Goal: Communication & Community: Answer question/provide support

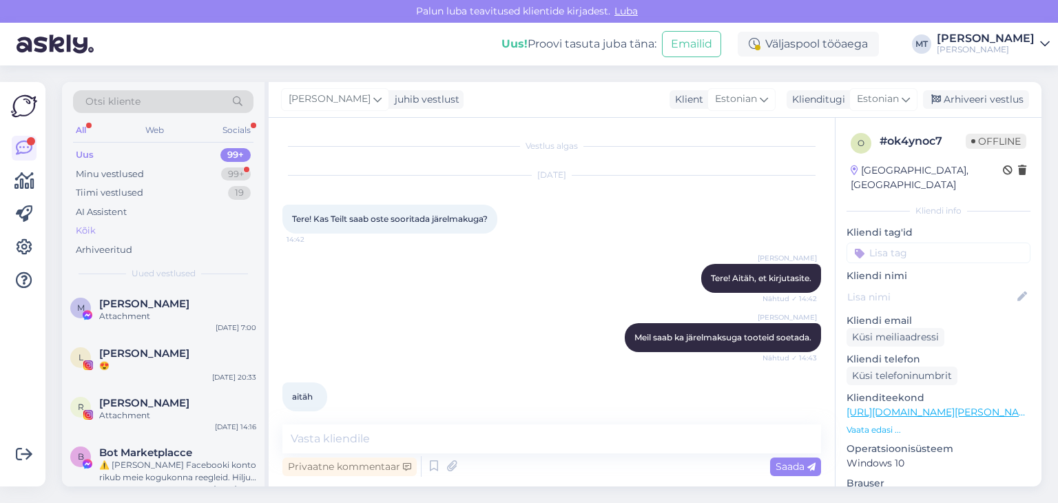
scroll to position [74, 0]
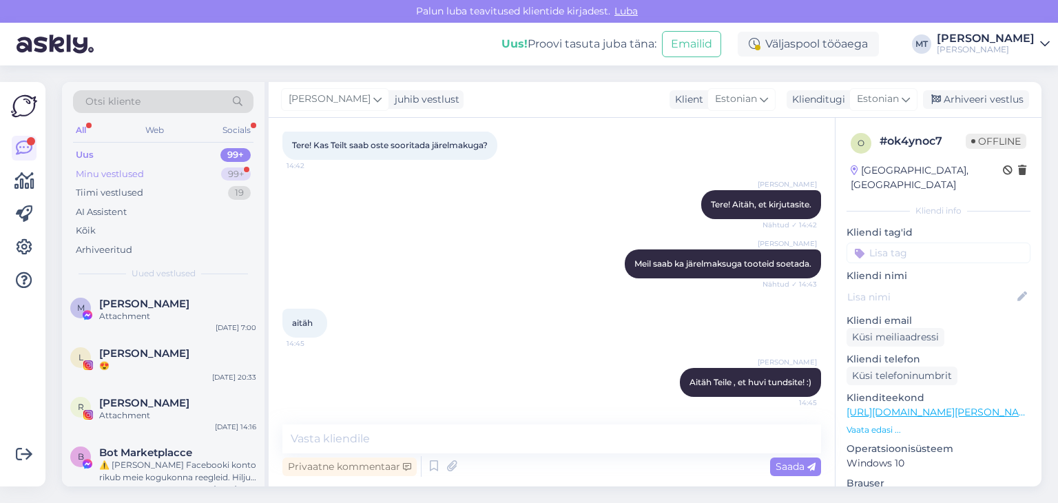
click at [127, 178] on div "Minu vestlused" at bounding box center [110, 174] width 68 height 14
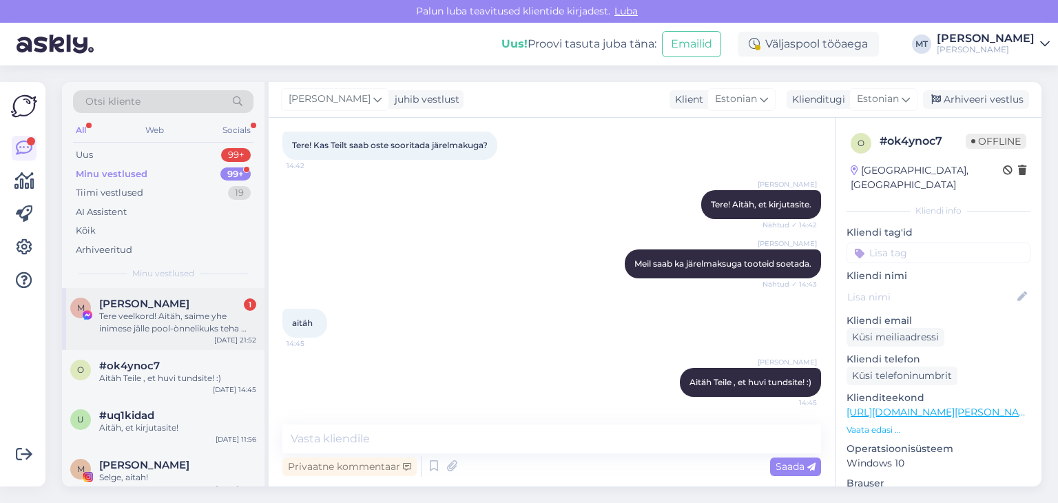
click at [143, 327] on div "Tere veelkord! Aitäh, saime yhe inimese jälle pool-ònnelikuks teha 🙂 täis-ònnel…" at bounding box center [177, 322] width 157 height 25
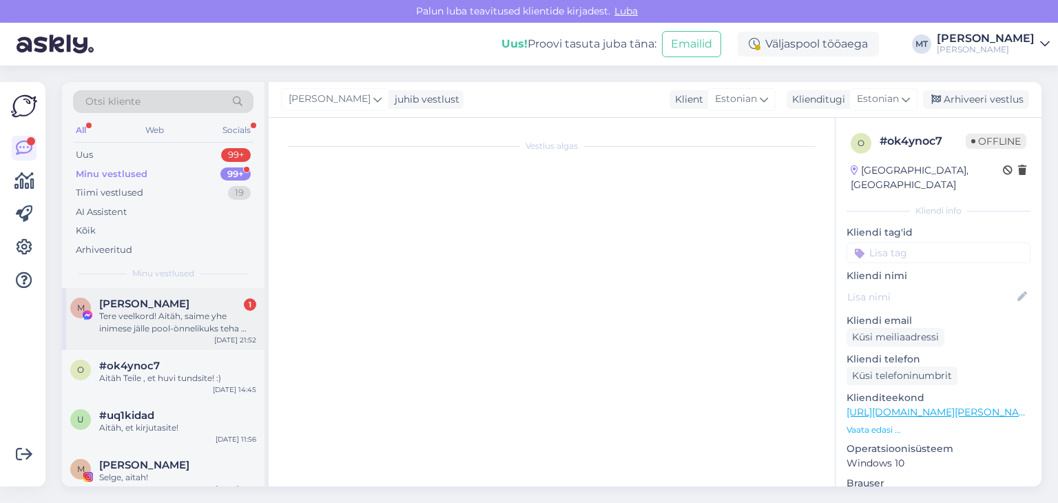
scroll to position [3454, 0]
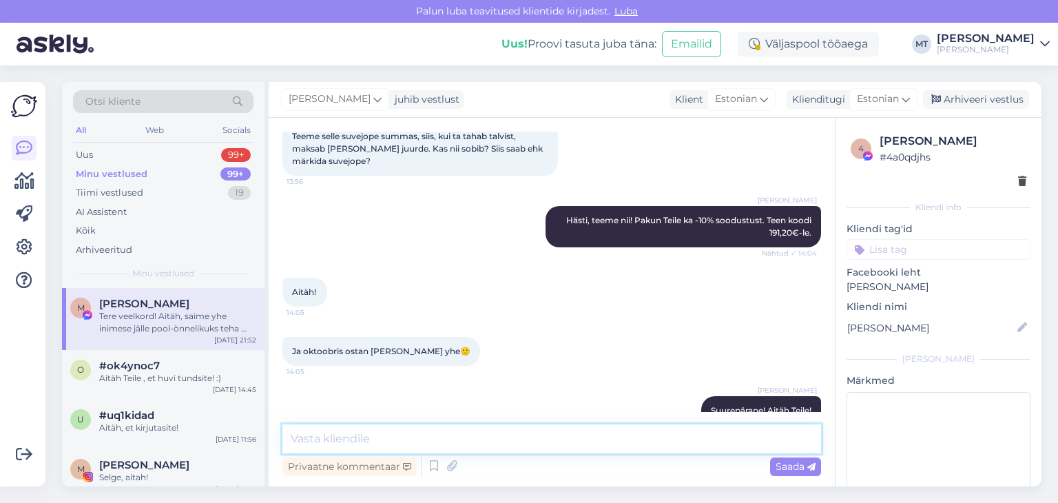
click at [377, 437] on textarea at bounding box center [551, 438] width 539 height 29
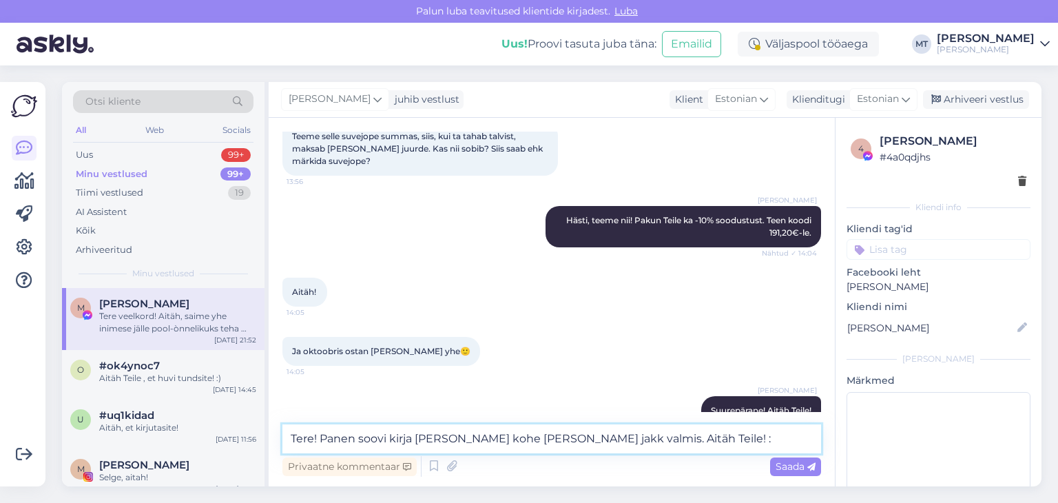
type textarea "Tere! Panen soovi kirja [PERSON_NAME] kohe [PERSON_NAME] jakk valmis. Aitäh Tei…"
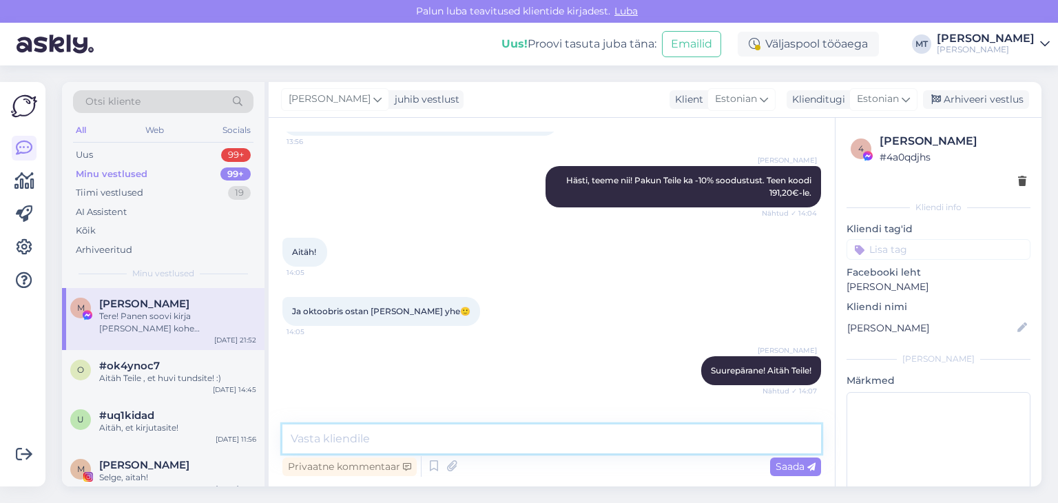
scroll to position [3525, 0]
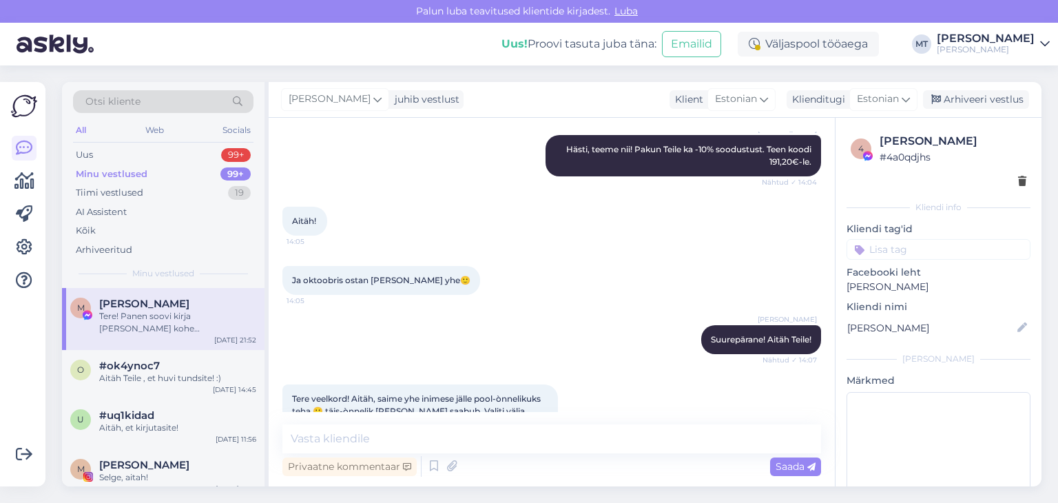
click at [108, 174] on div "Minu vestlused" at bounding box center [112, 174] width 72 height 14
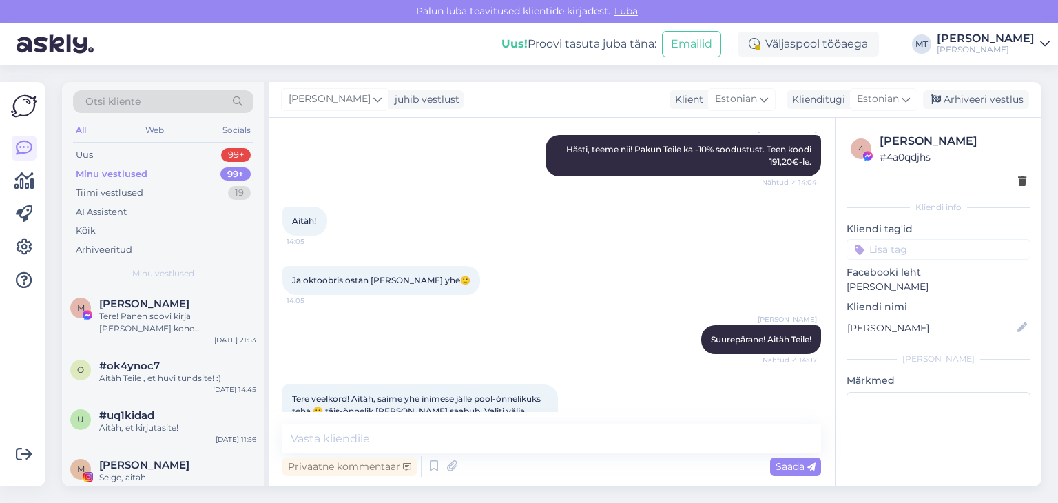
click at [110, 101] on span "Otsi kliente" at bounding box center [112, 101] width 55 height 14
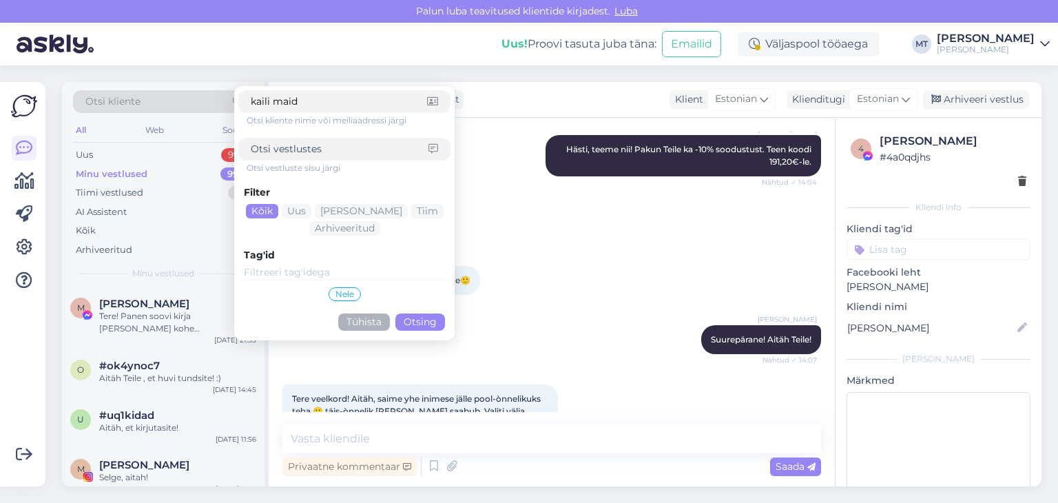
type input "[PERSON_NAME]"
click button "Otsing" at bounding box center [420, 321] width 50 height 17
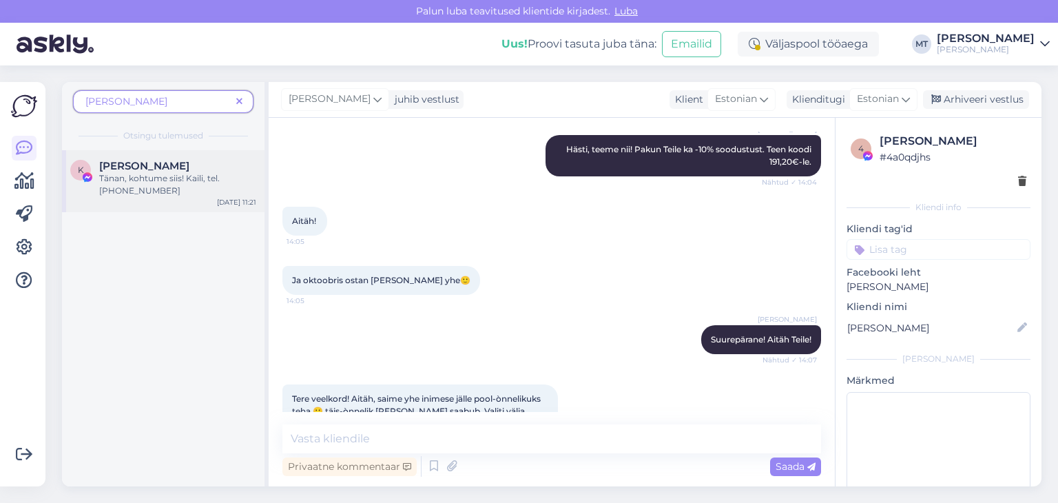
click at [123, 185] on div "Tänan, kohtume siis! Kaili, tel. [PHONE_NUMBER]" at bounding box center [177, 184] width 157 height 25
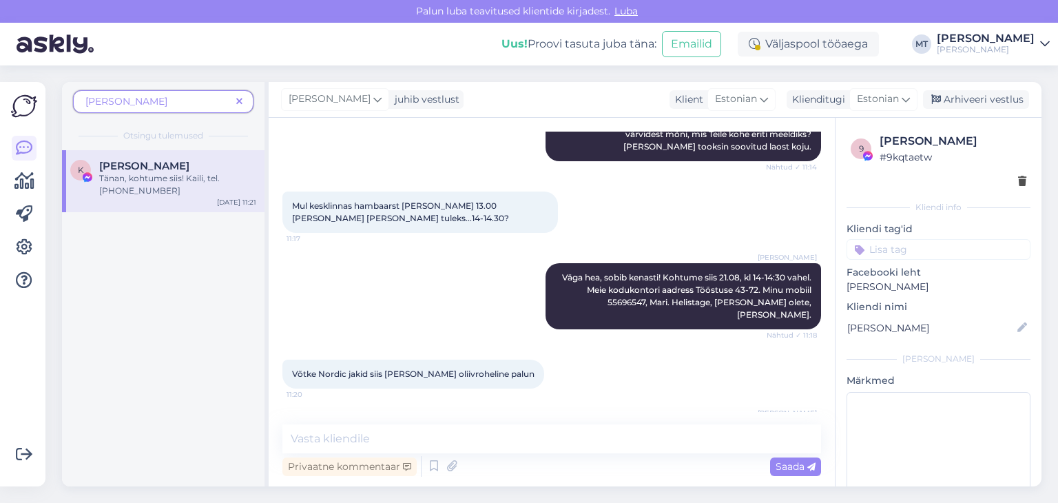
scroll to position [1293, 0]
